Goal: Transaction & Acquisition: Subscribe to service/newsletter

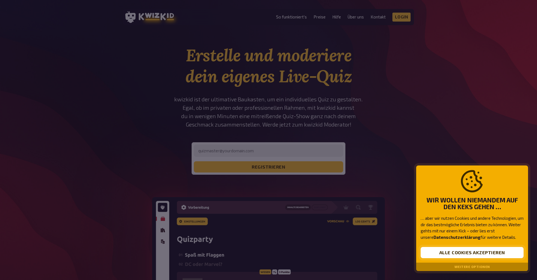
click at [459, 249] on button "Alle Cookies akzeptieren" at bounding box center [472, 252] width 103 height 11
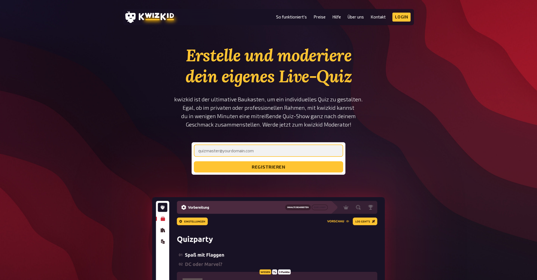
click at [273, 148] on input "email" at bounding box center [268, 150] width 149 height 12
type input "[EMAIL_ADDRESS][DOMAIN_NAME]"
click at [269, 167] on button "registrieren" at bounding box center [268, 166] width 149 height 11
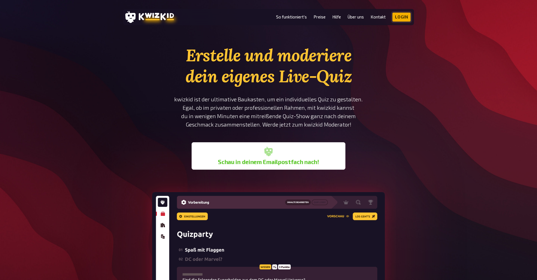
click at [399, 20] on link "Login" at bounding box center [401, 17] width 18 height 9
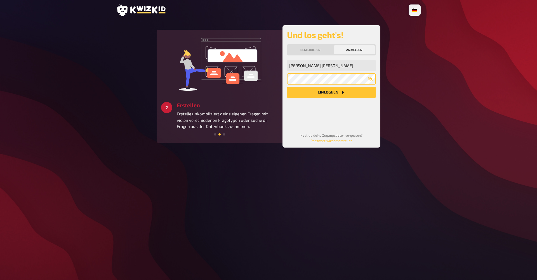
click at [331, 92] on button "Einloggen" at bounding box center [331, 92] width 89 height 11
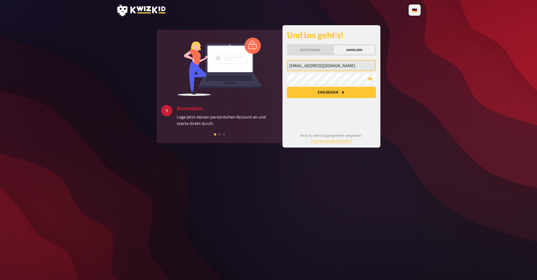
type input "[EMAIL_ADDRESS][DOMAIN_NAME]"
click at [331, 92] on button "Einloggen" at bounding box center [331, 92] width 89 height 11
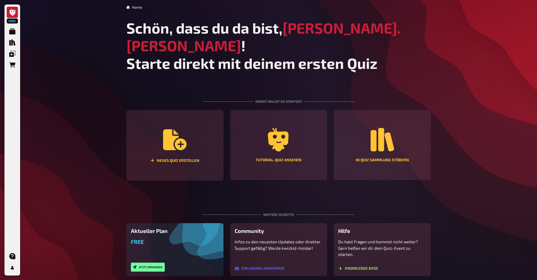
click at [170, 227] on h3 "Aktueller Plan" at bounding box center [175, 230] width 88 height 6
click at [157, 262] on button "Jetzt upgraden" at bounding box center [148, 266] width 34 height 9
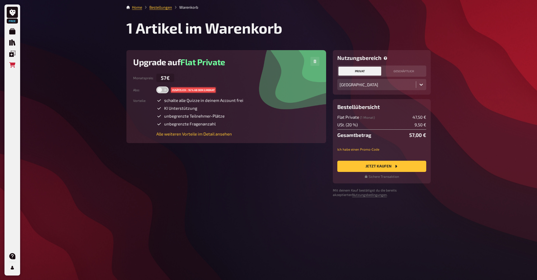
click at [194, 136] on div "Upgrade auf Flat Private Monatspreis : 57€ Abo : zusätzlich - 16 % Ab dem 2. Mo…" at bounding box center [226, 96] width 200 height 93
click at [205, 135] on link "Alle weiteren Vorteile im Detail ansehen" at bounding box center [199, 133] width 87 height 5
